Goal: Information Seeking & Learning: Learn about a topic

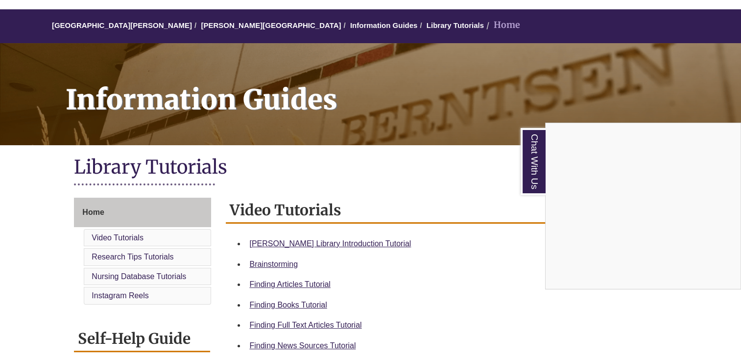
scroll to position [79, 0]
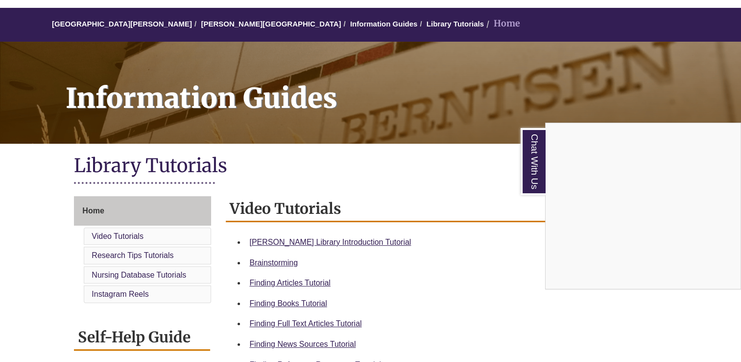
click at [229, 26] on div "Chat With Us" at bounding box center [370, 181] width 741 height 362
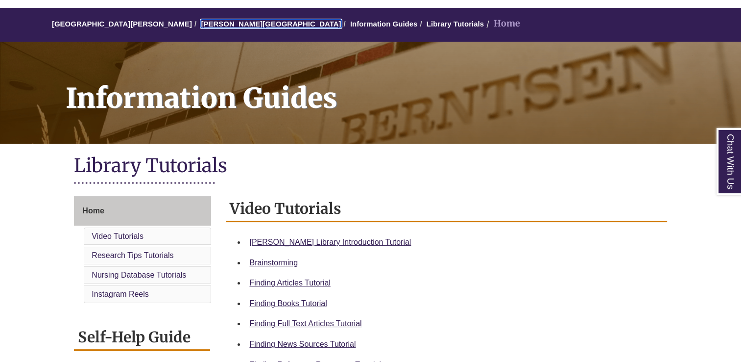
click at [229, 24] on link "[PERSON_NAME][GEOGRAPHIC_DATA]" at bounding box center [271, 24] width 140 height 8
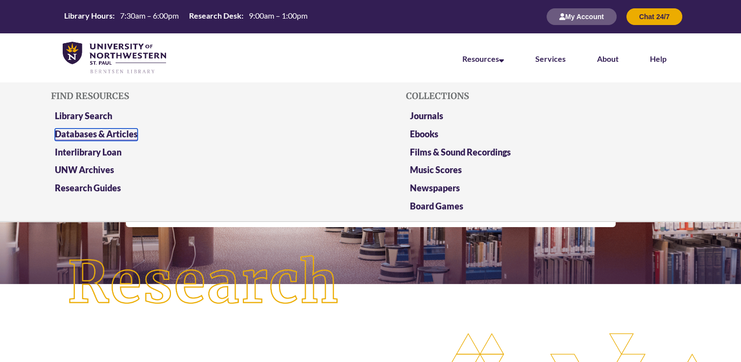
click at [122, 136] on link "Databases & Articles" at bounding box center [96, 134] width 83 height 12
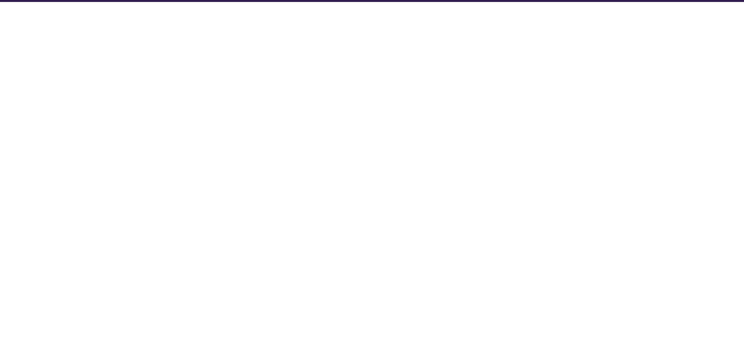
select select "Database Subject Filter"
select select "Database Types Filter"
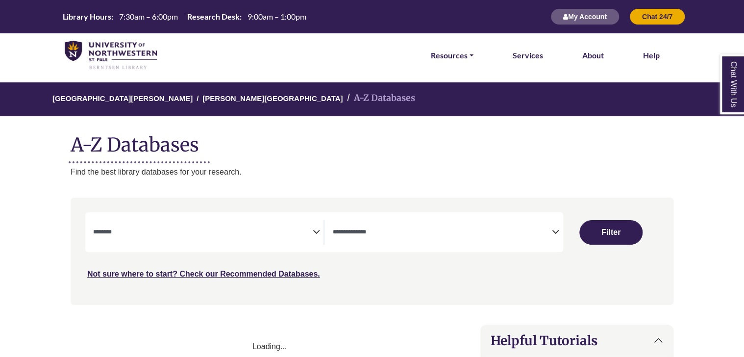
select select "Database Subject Filter"
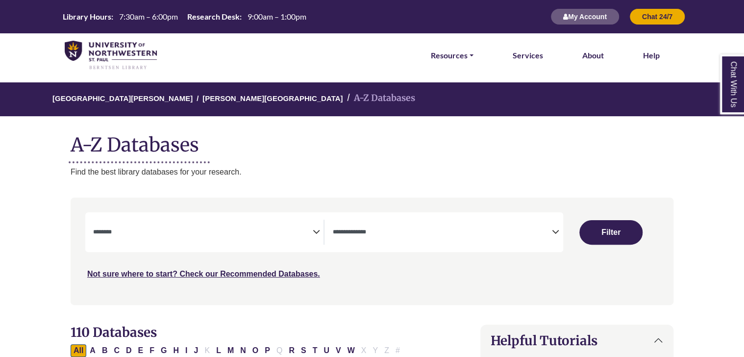
click at [558, 232] on icon "Search filters" at bounding box center [555, 230] width 7 height 15
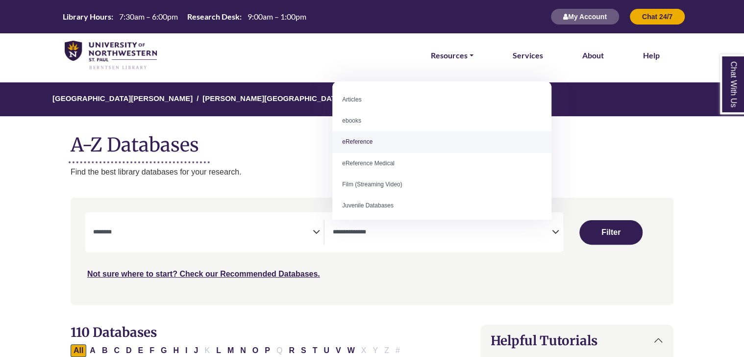
select select "*****"
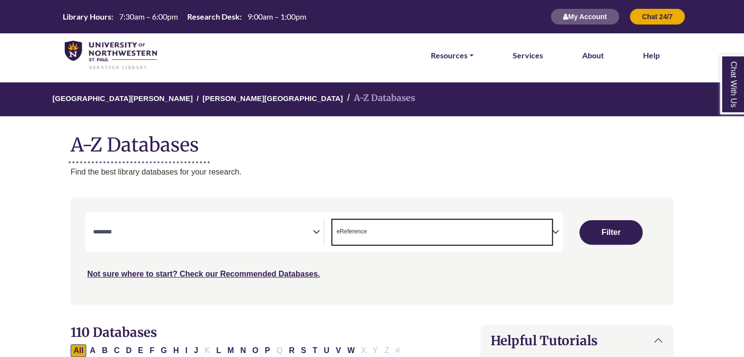
click at [304, 220] on span "Search filters" at bounding box center [202, 231] width 219 height 25
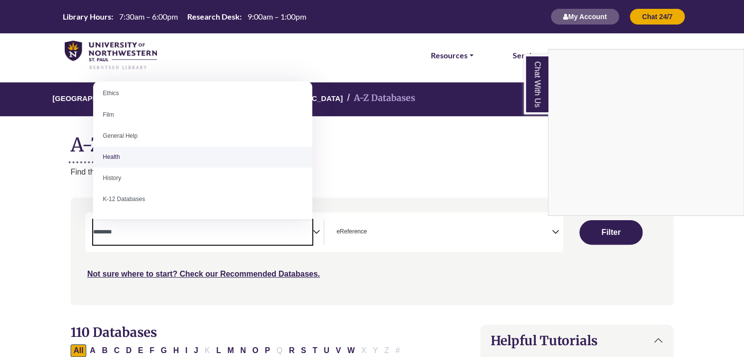
scroll to position [387, 0]
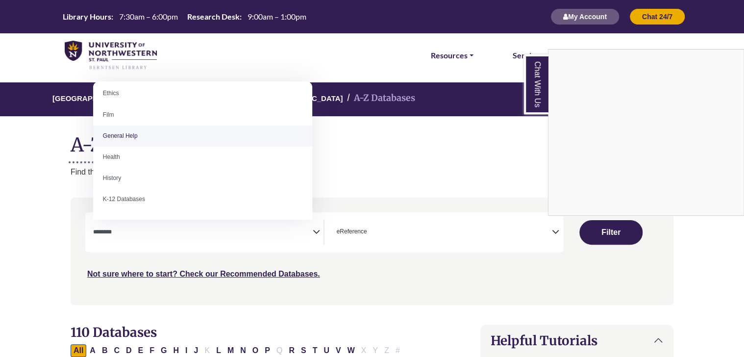
select select "*****"
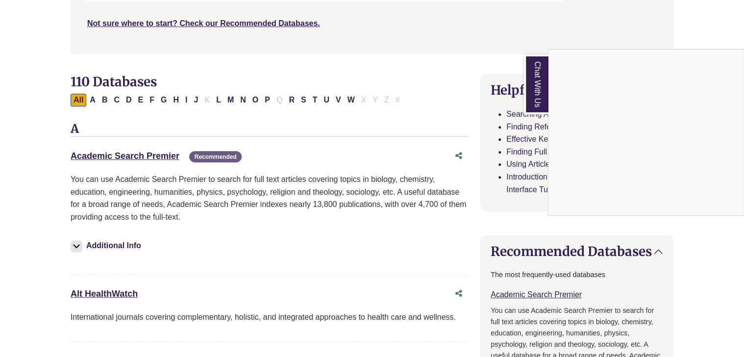
scroll to position [255, 0]
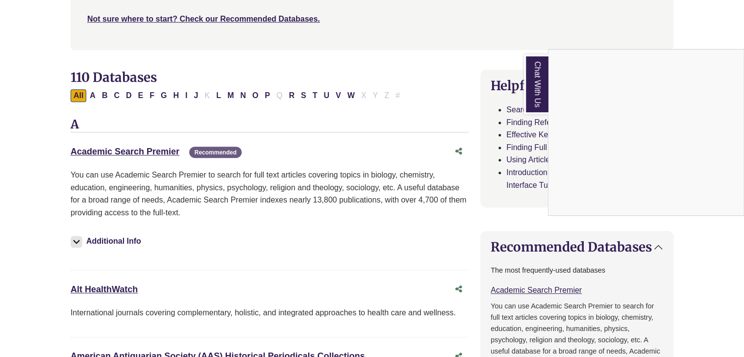
click at [149, 146] on div "Chat With Us" at bounding box center [372, 178] width 744 height 357
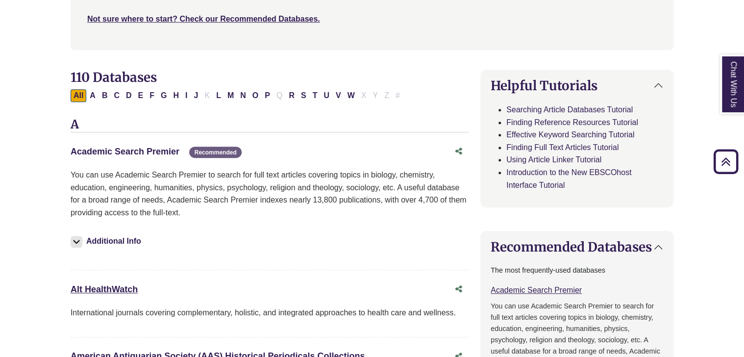
click at [158, 148] on link "Academic Search Premier This link opens in a new window" at bounding box center [125, 151] width 109 height 10
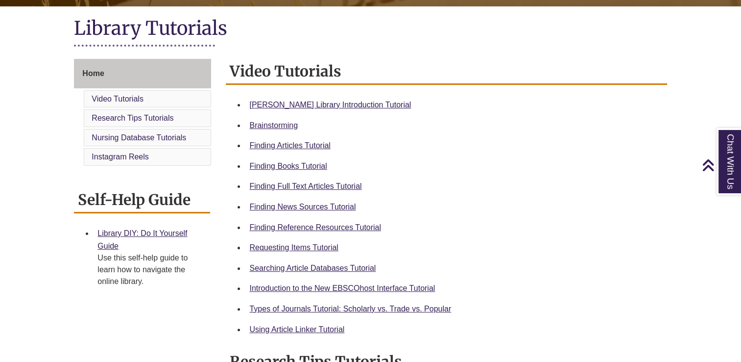
scroll to position [223, 0]
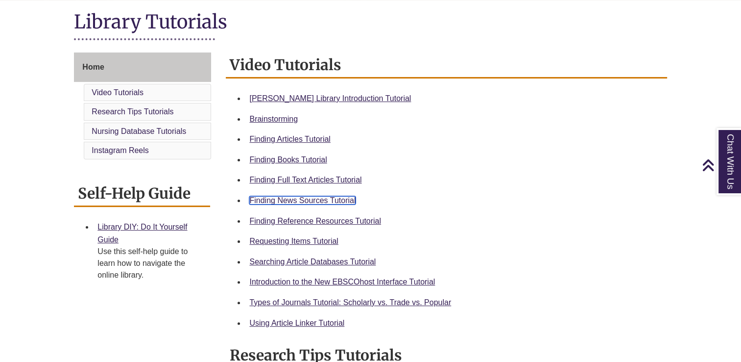
click at [351, 200] on link "Finding News Sources Tutorial" at bounding box center [302, 200] width 106 height 8
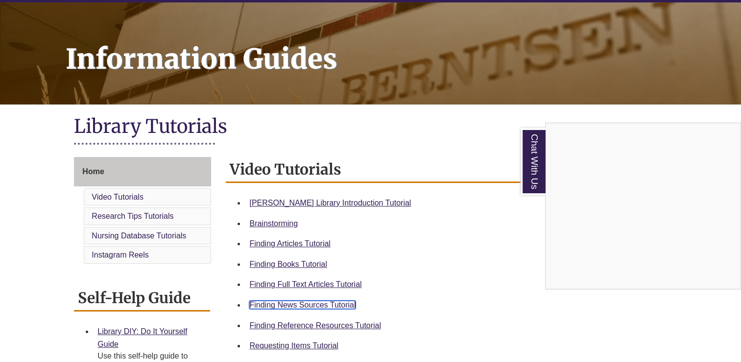
scroll to position [0, 0]
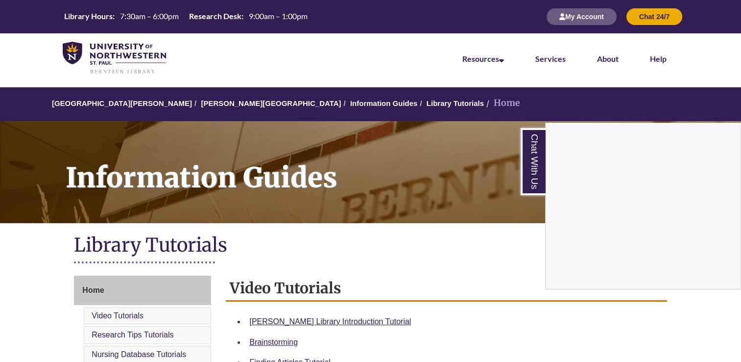
click at [229, 101] on div "Chat With Us" at bounding box center [370, 181] width 741 height 362
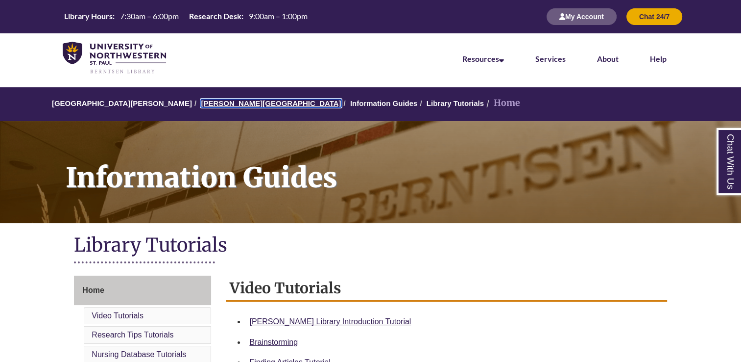
click at [229, 101] on link "Berntsen Library" at bounding box center [271, 103] width 140 height 8
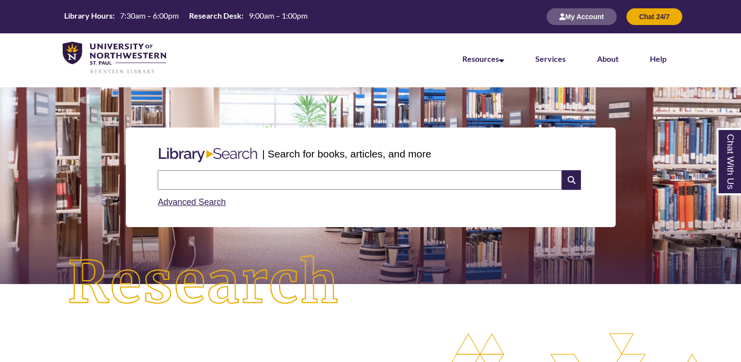
click at [287, 178] on input "text" at bounding box center [360, 180] width 404 height 20
type input "**********"
